Goal: Task Accomplishment & Management: Use online tool/utility

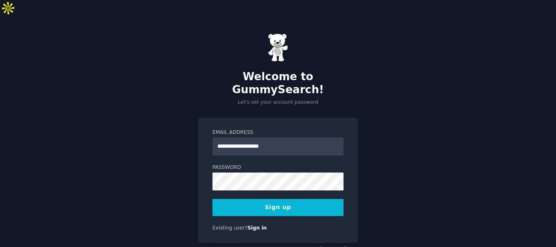
click at [276, 199] on button "Sign up" at bounding box center [278, 207] width 131 height 17
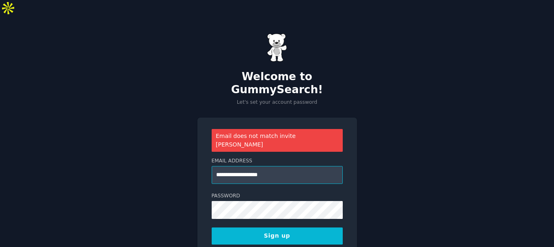
click at [265, 166] on input "**********" at bounding box center [277, 175] width 131 height 18
click at [266, 166] on input "**********" at bounding box center [277, 175] width 131 height 18
type input "**********"
click at [283, 228] on button "Sign up" at bounding box center [277, 236] width 131 height 17
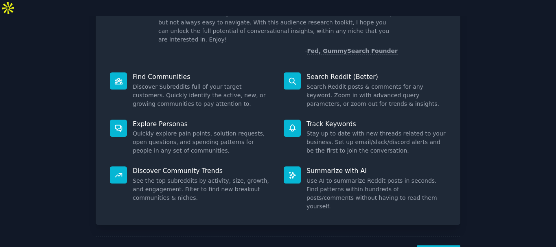
scroll to position [68, 0]
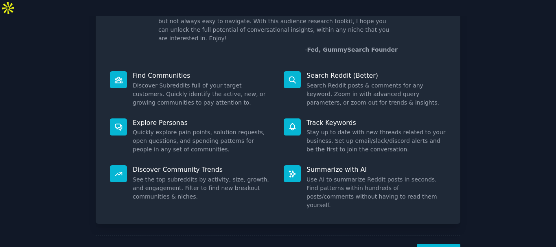
click at [143, 71] on p "Find Communities" at bounding box center [203, 75] width 140 height 9
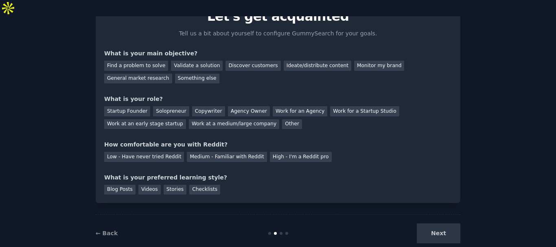
scroll to position [44, 0]
click at [186, 119] on div "Work at an early stage startup" at bounding box center [145, 124] width 82 height 10
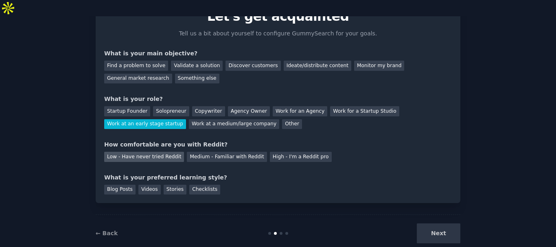
click at [136, 152] on div "Low - Have never tried Reddit" at bounding box center [144, 157] width 80 height 10
click at [354, 61] on div "Monitor my brand" at bounding box center [379, 66] width 50 height 10
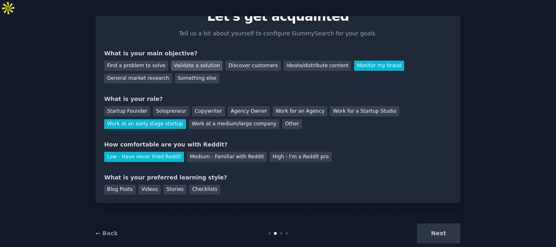
click at [189, 61] on div "Validate a solution" at bounding box center [197, 66] width 52 height 10
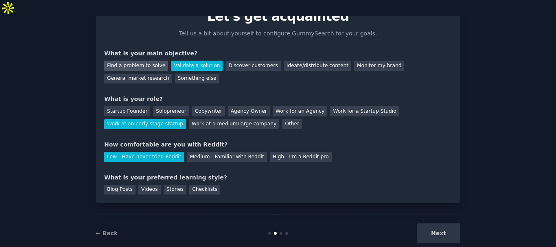
click at [146, 61] on div "Find a problem to solve" at bounding box center [136, 66] width 64 height 10
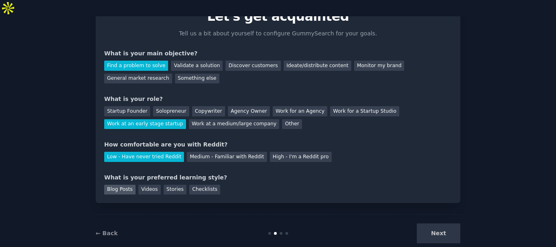
click at [118, 185] on div "Blog Posts" at bounding box center [119, 190] width 31 height 10
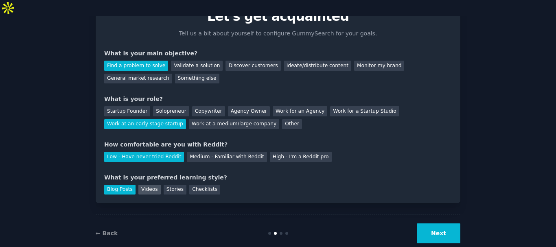
click at [144, 185] on div "Videos" at bounding box center [149, 190] width 22 height 10
click at [440, 224] on button "Next" at bounding box center [439, 234] width 44 height 20
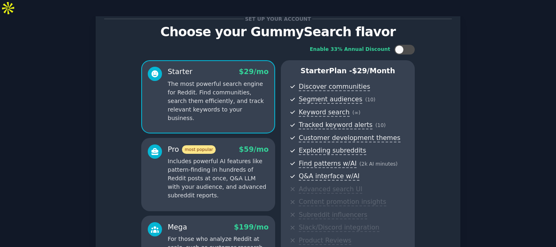
scroll to position [28, 0]
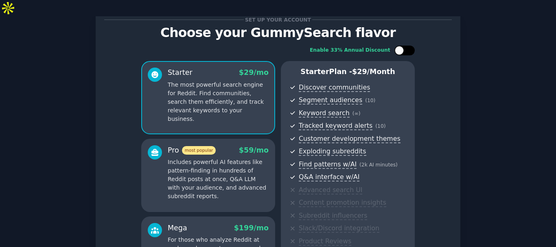
click at [400, 46] on div at bounding box center [399, 50] width 9 height 9
click at [407, 46] on div at bounding box center [410, 50] width 9 height 9
checkbox input "false"
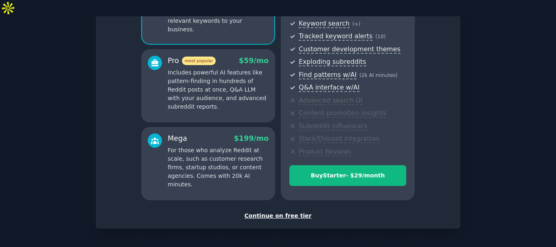
scroll to position [132, 0]
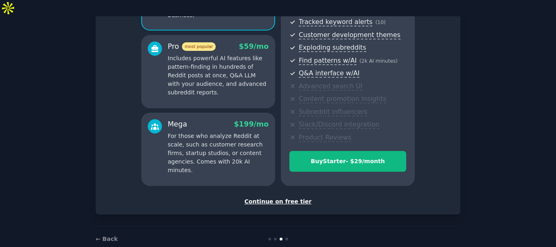
click at [293, 198] on div "Continue on free tier" at bounding box center [278, 202] width 348 height 9
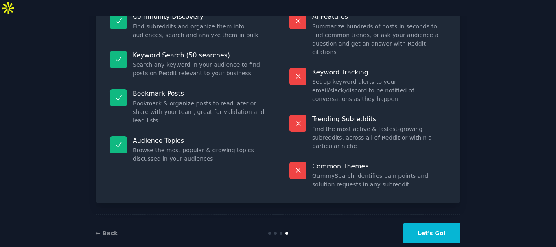
scroll to position [70, 0]
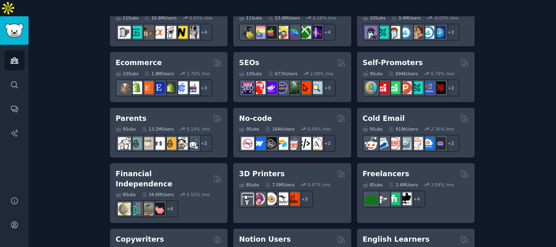
scroll to position [451, 0]
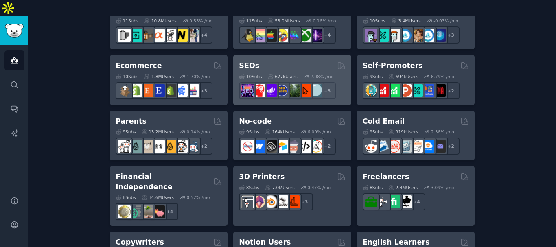
click at [246, 61] on h2 "SEOs" at bounding box center [249, 66] width 20 height 10
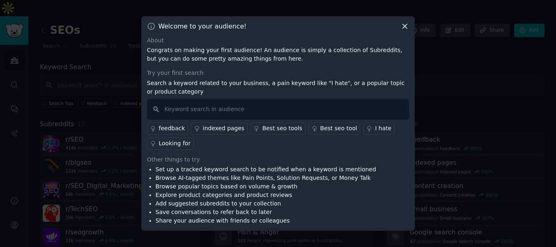
click at [321, 126] on div "Best seo tool" at bounding box center [339, 128] width 37 height 9
